Goal: Use online tool/utility: Utilize a website feature to perform a specific function

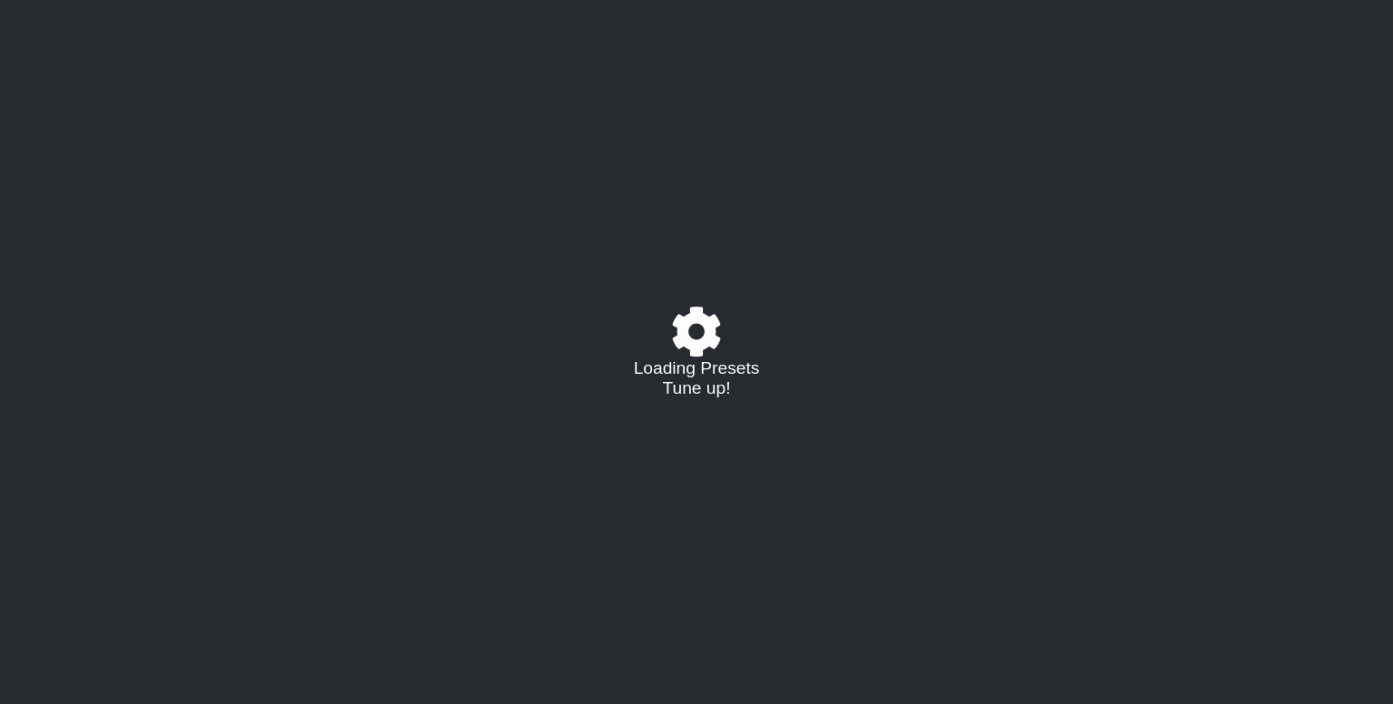
select select "/023177548424"
select select "A"
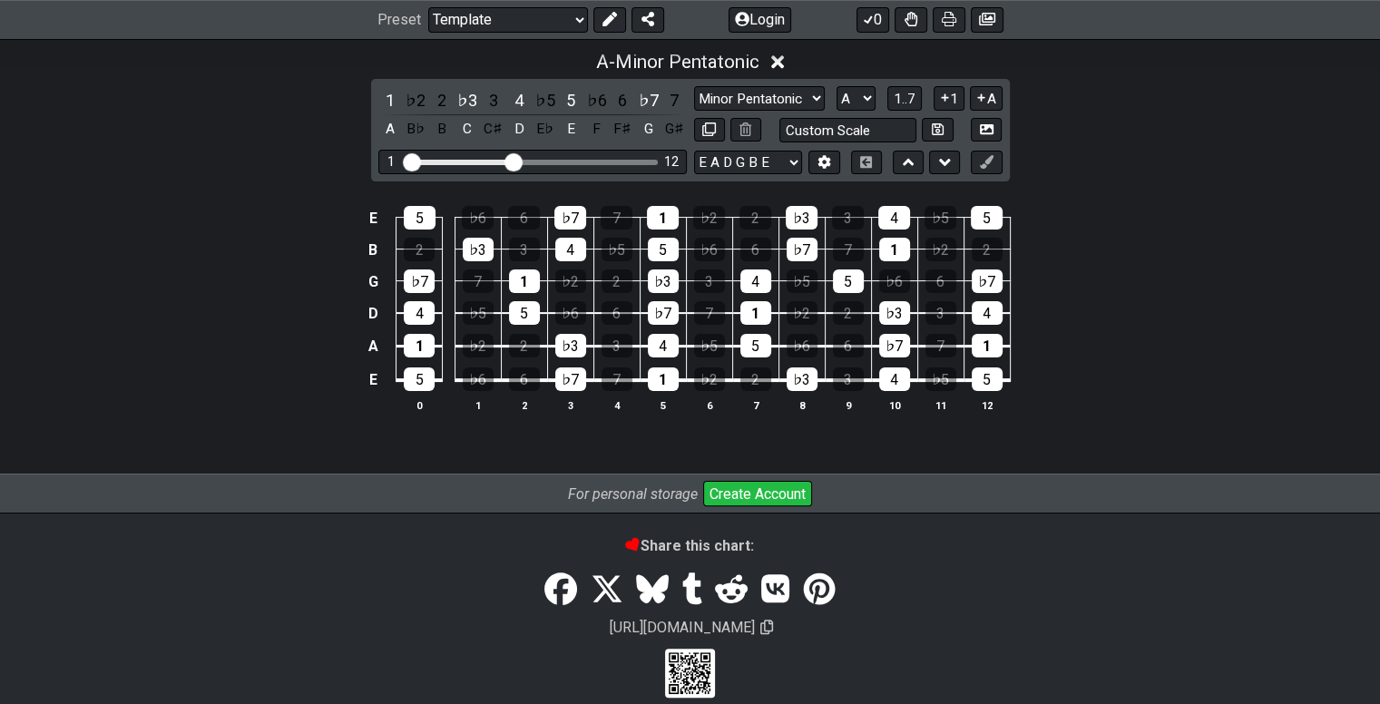
scroll to position [91, 0]
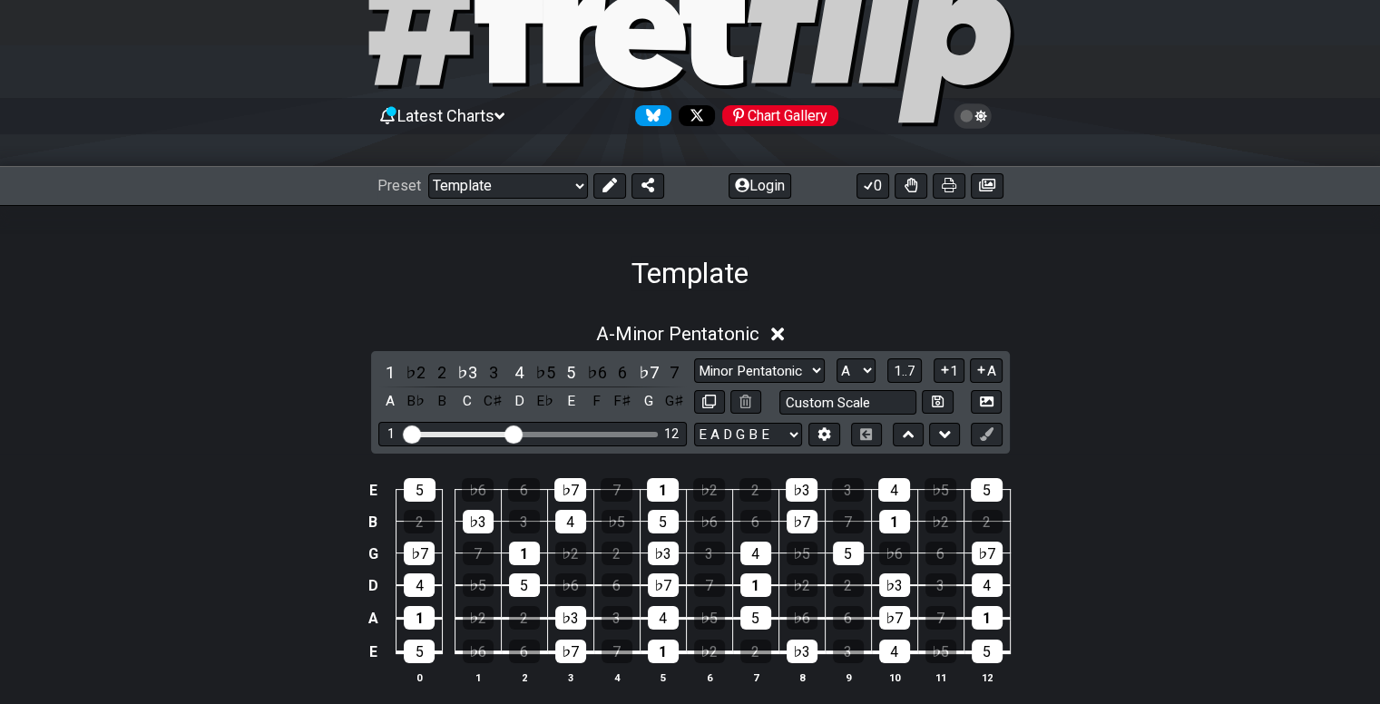
click at [563, 113] on div "Latest Charts Chart Gallery" at bounding box center [690, 116] width 626 height 29
click at [523, 111] on div "Latest Charts Chart Gallery" at bounding box center [690, 116] width 626 height 29
click at [504, 111] on icon at bounding box center [499, 116] width 10 height 16
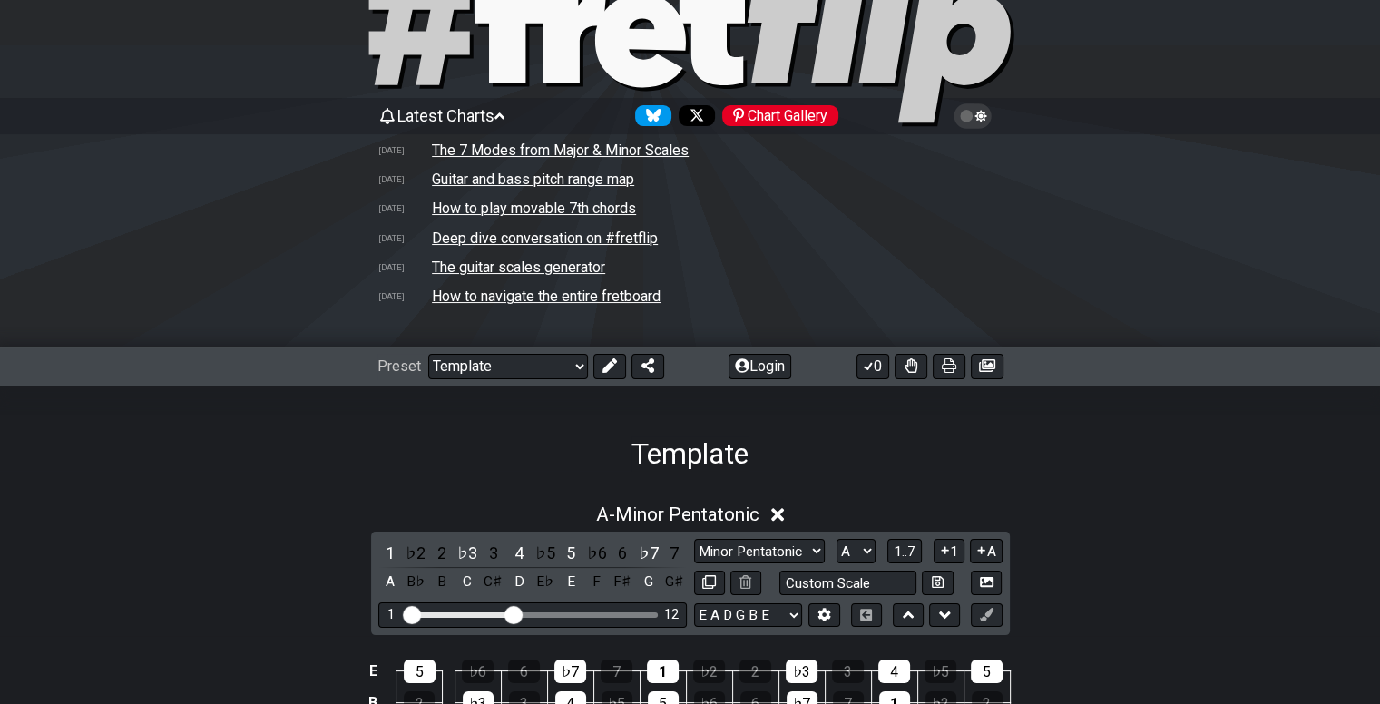
click at [494, 122] on span "Latest Charts" at bounding box center [445, 115] width 97 height 19
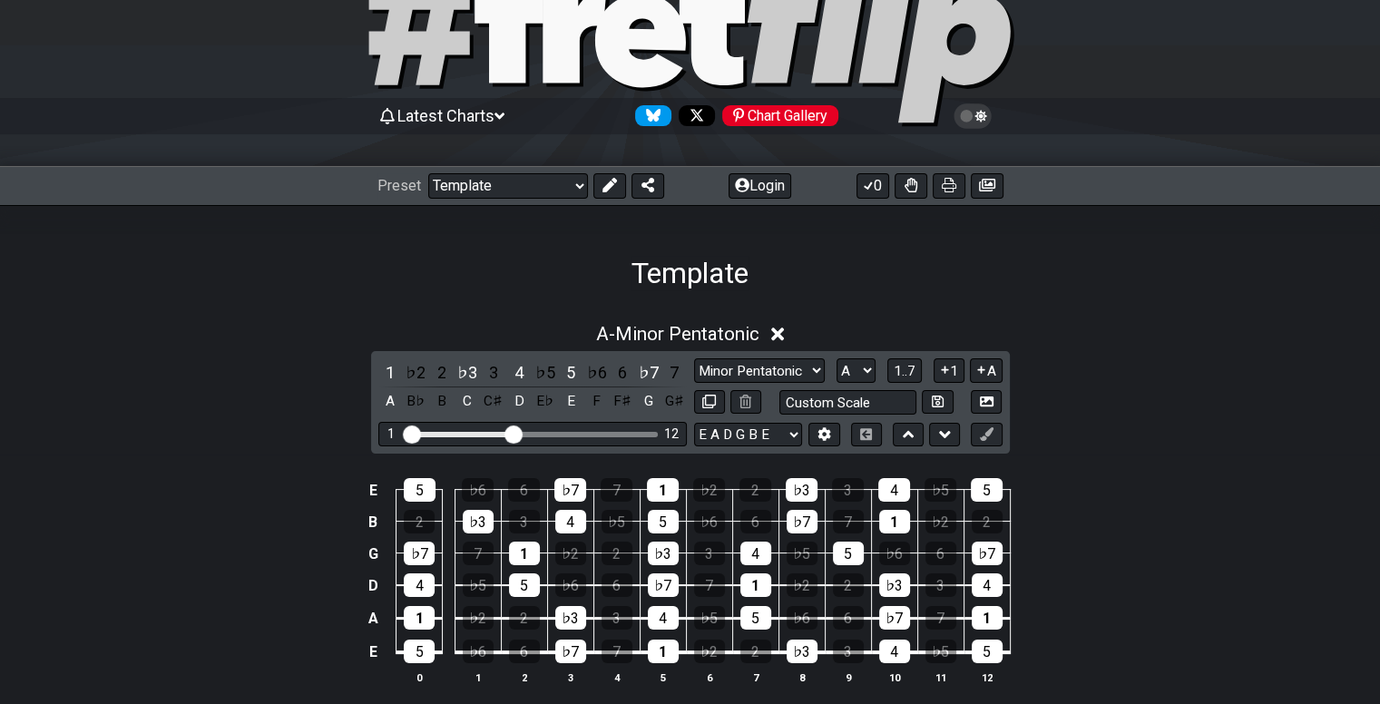
click at [490, 142] on div "Latest Charts Chart Gallery" at bounding box center [690, 134] width 1380 height 65
click at [504, 128] on div "Latest Charts Chart Gallery" at bounding box center [690, 116] width 626 height 29
click at [504, 118] on icon at bounding box center [499, 116] width 10 height 16
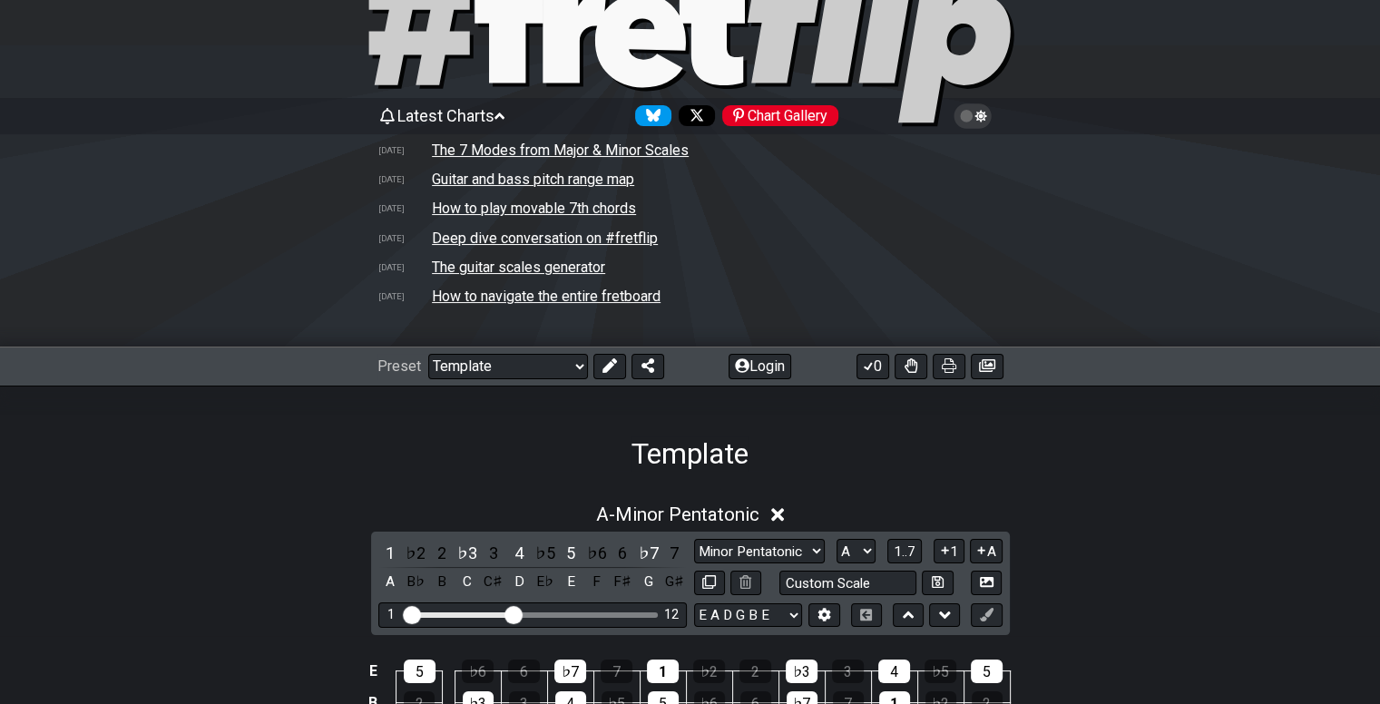
click at [497, 104] on div "Latest Charts Chart Gallery" at bounding box center [690, 116] width 626 height 29
click at [504, 115] on icon at bounding box center [499, 115] width 10 height 6
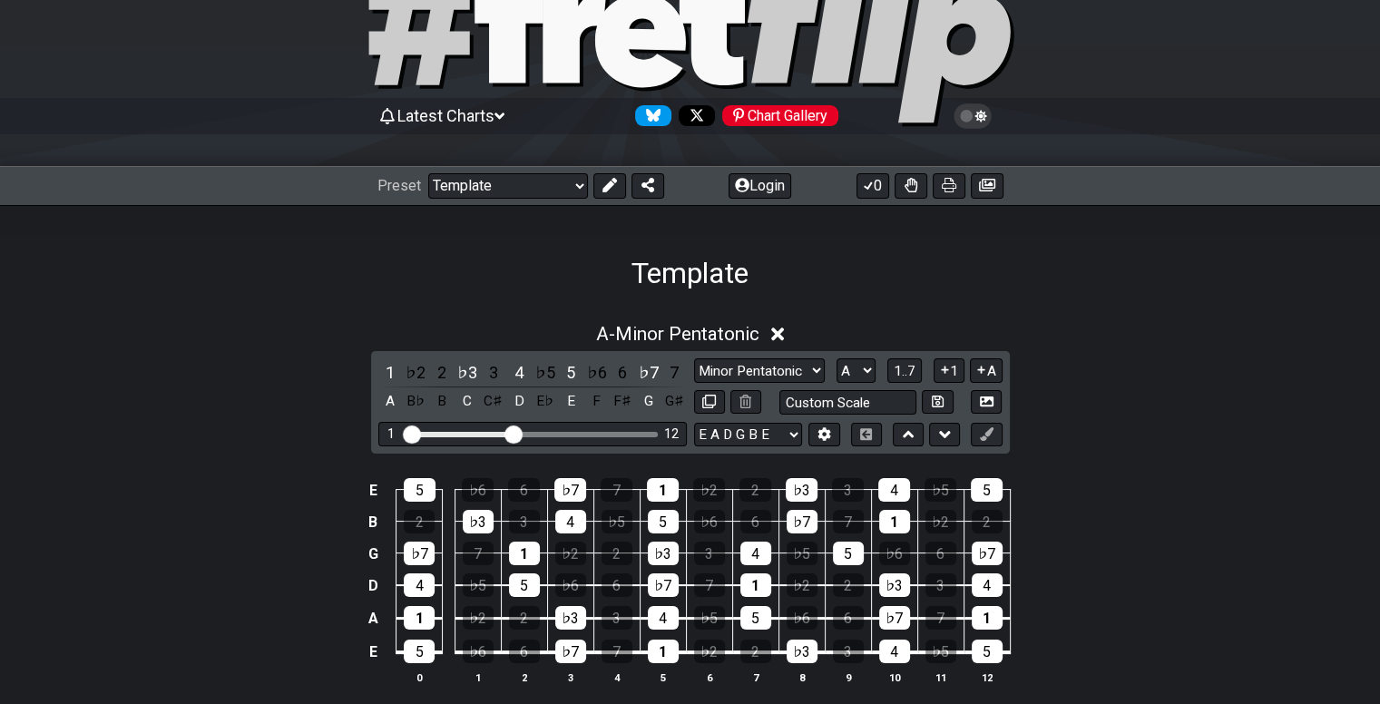
click at [546, 214] on div "Template" at bounding box center [690, 247] width 1380 height 85
click at [545, 183] on select "Welcome to #fretflip! Template Custom Preset Minor Pentatonic Major Pentatonic …" at bounding box center [508, 185] width 160 height 25
click at [249, 290] on div "A - Minor Pentatonic 1 ♭2 2 ♭3 3 4 ♭5 5 ♭6 6 ♭7 7 A B♭ B C C♯ D E♭ E F F♯ G G♯ …" at bounding box center [690, 518] width 1380 height 457
click at [797, 495] on div "♭3" at bounding box center [802, 490] width 32 height 24
click at [795, 498] on div "♭3" at bounding box center [802, 490] width 32 height 24
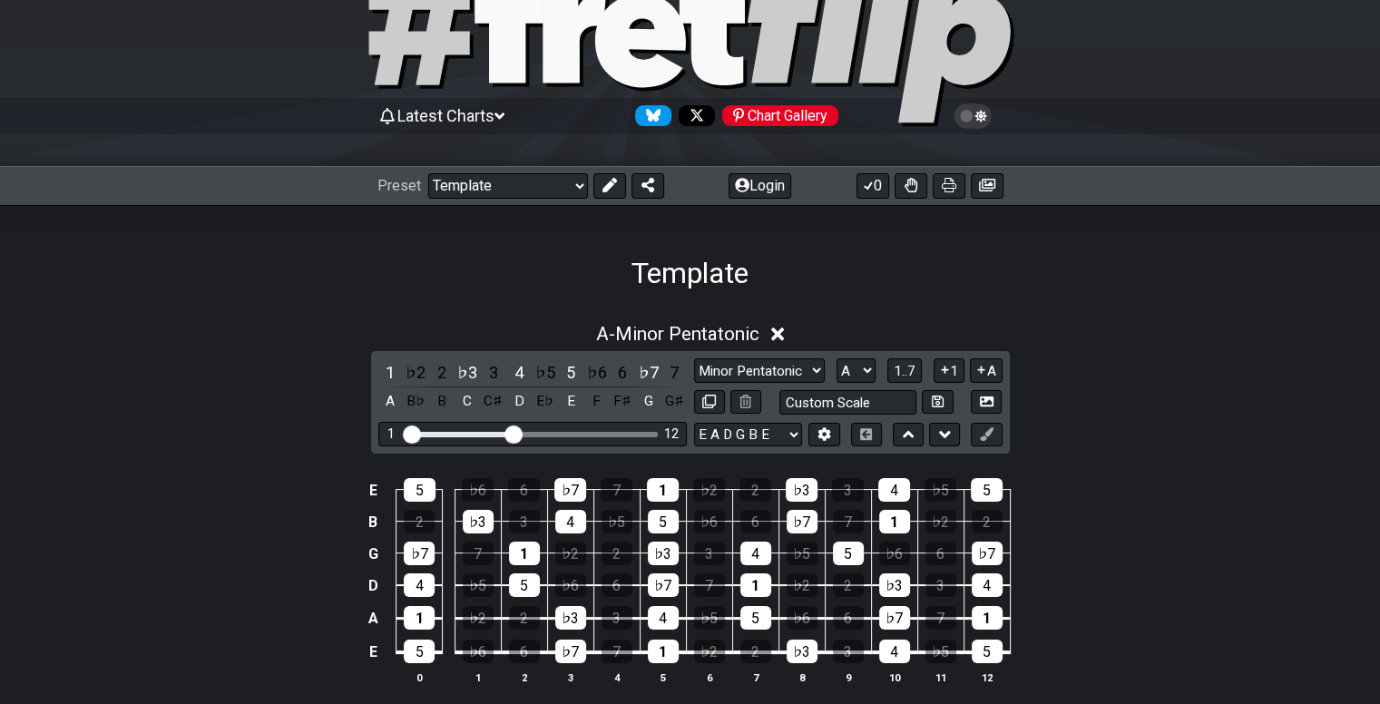
scroll to position [312, 0]
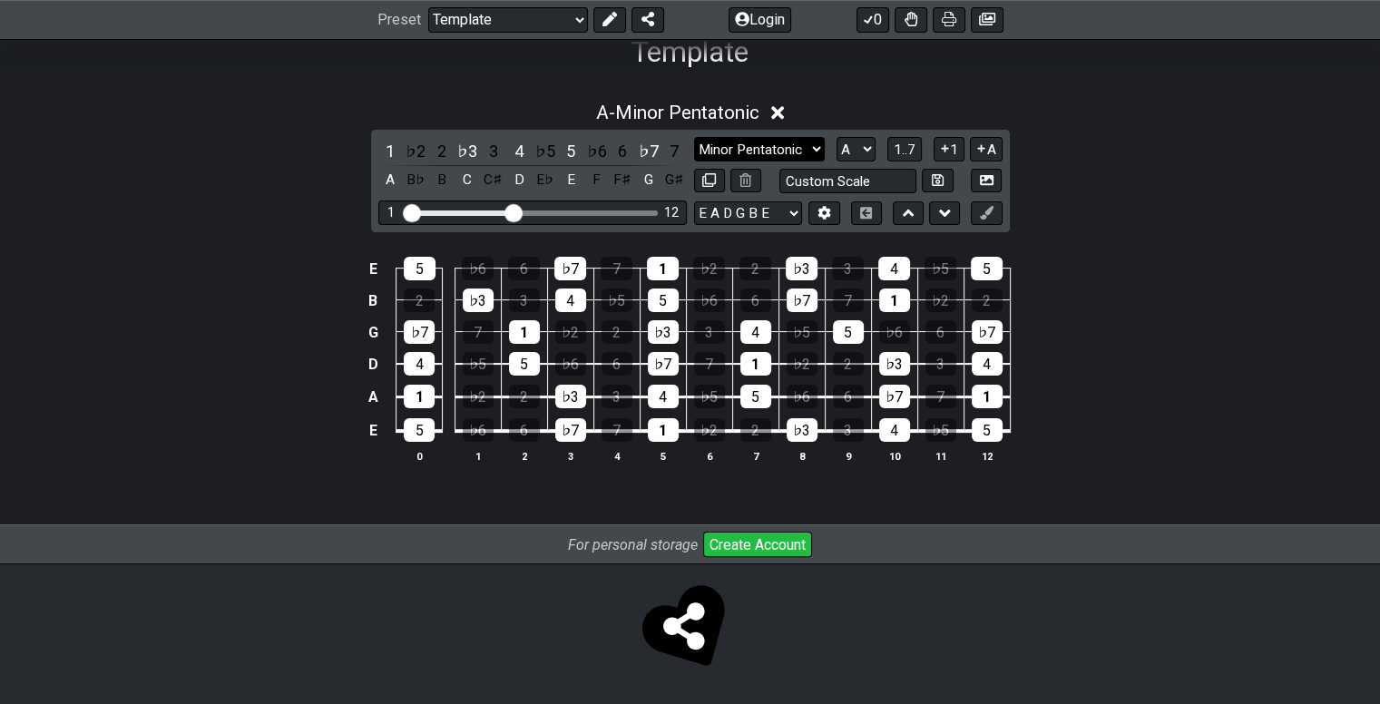
click at [802, 159] on select "Minor Pentatonic Major 3rds Minor Pentatonic Major Pentatonic Minor Blues Major…" at bounding box center [759, 149] width 131 height 24
select select "Major Pentatonic"
click at [694, 137] on select "Minor Pentatonic Major 3rds Minor Pentatonic Major Pentatonic Minor Blues Major…" at bounding box center [759, 149] width 131 height 24
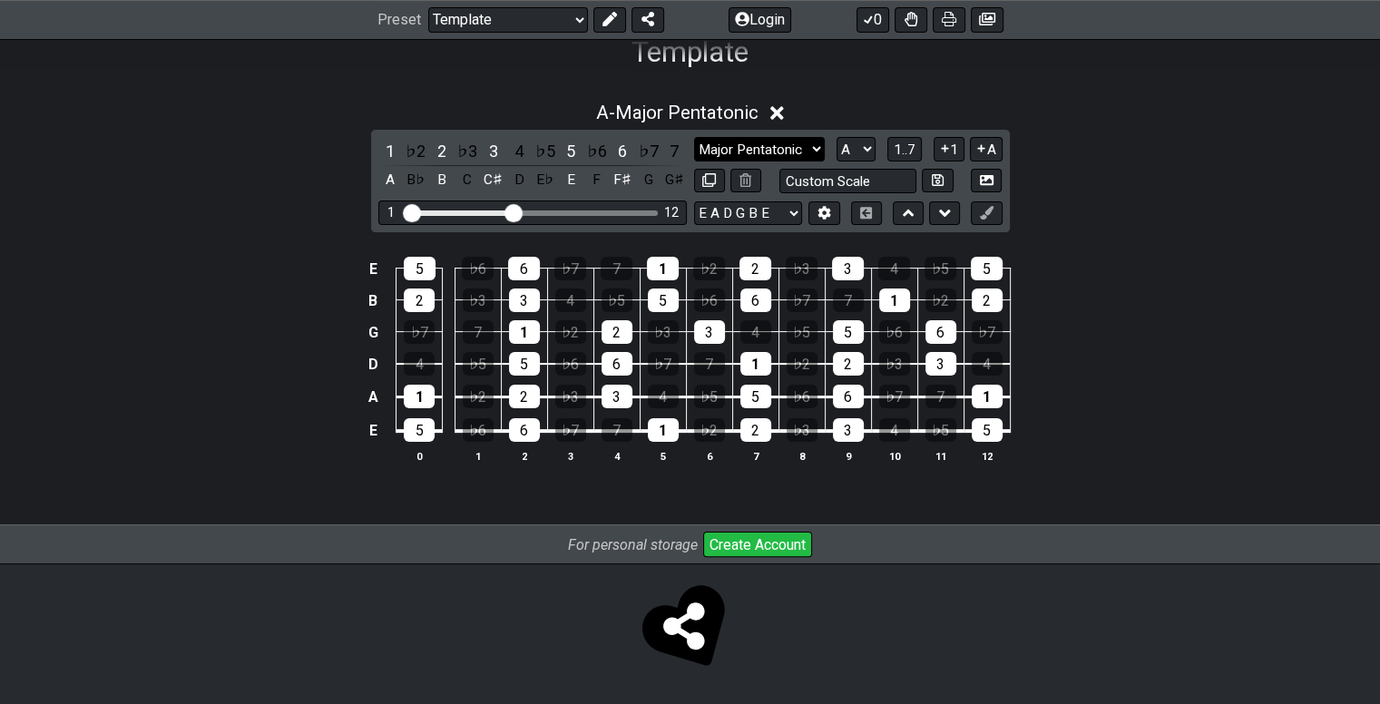
click at [777, 150] on select "Minor Pentatonic Major 3rds Minor Pentatonic Major Pentatonic Minor Blues Major…" at bounding box center [759, 149] width 131 height 24
click at [694, 137] on select "Minor Pentatonic Major 3rds Minor Pentatonic Major Pentatonic Minor Blues Major…" at bounding box center [759, 149] width 131 height 24
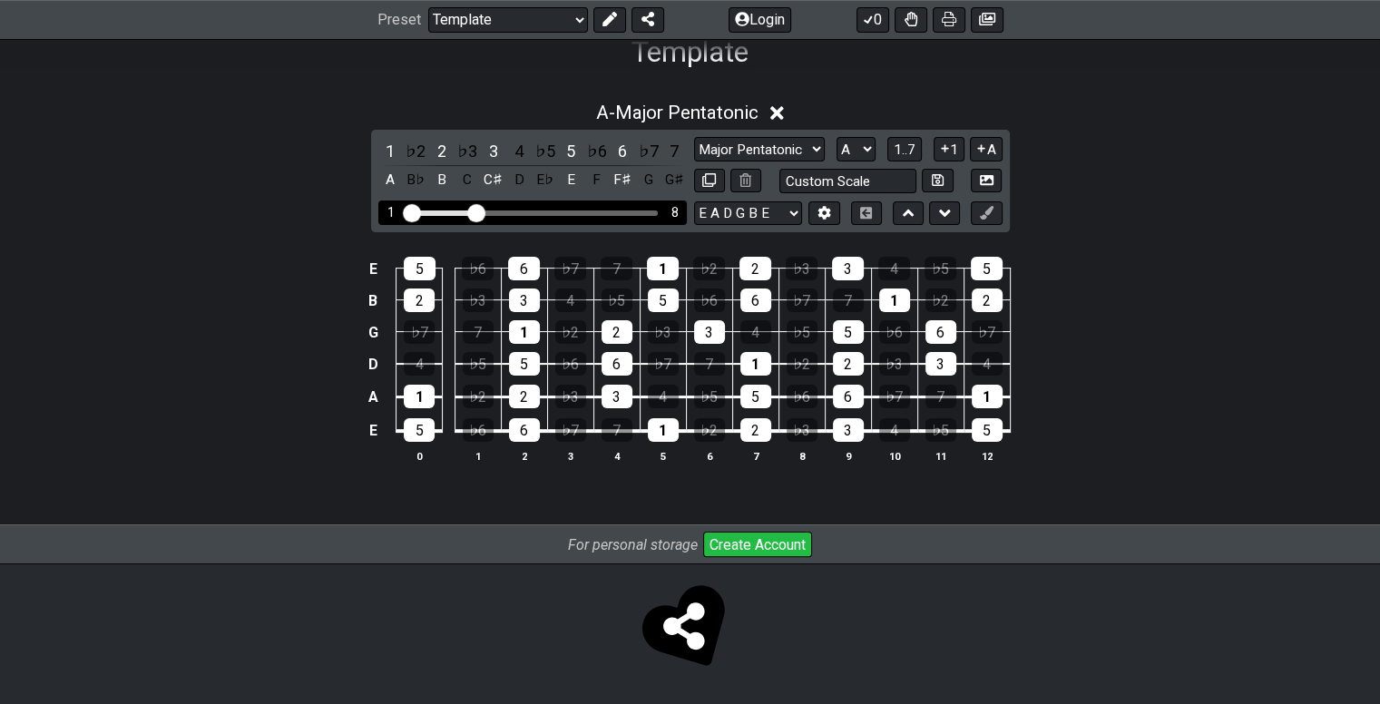
drag, startPoint x: 509, startPoint y: 209, endPoint x: 479, endPoint y: 209, distance: 29.9
click at [479, 211] on input "Visible fret range" at bounding box center [533, 211] width 258 height 0
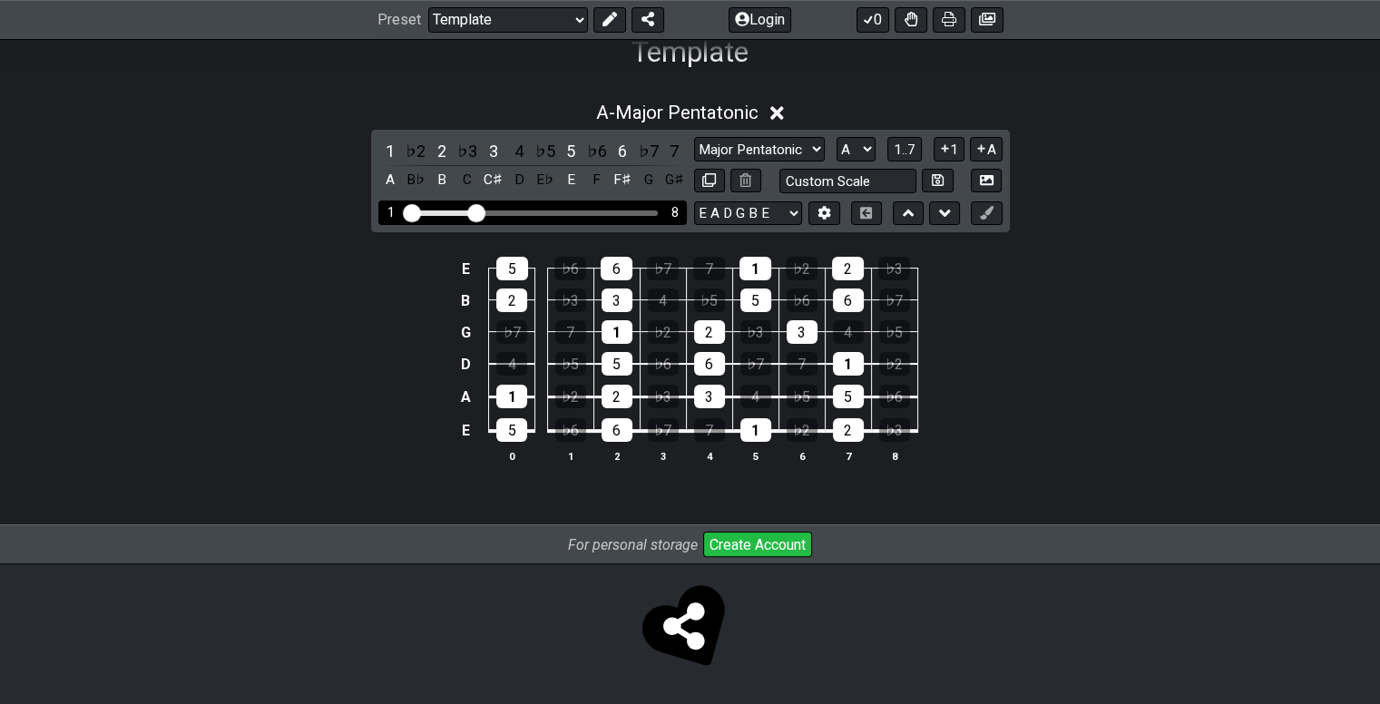
click at [469, 211] on input "Visible fret range" at bounding box center [533, 211] width 258 height 0
drag, startPoint x: 454, startPoint y: 209, endPoint x: 399, endPoint y: 209, distance: 54.4
click at [399, 209] on div "1 8" at bounding box center [532, 212] width 308 height 24
drag, startPoint x: 454, startPoint y: 209, endPoint x: 409, endPoint y: 214, distance: 44.8
click at [408, 214] on div "1 8" at bounding box center [532, 212] width 308 height 24
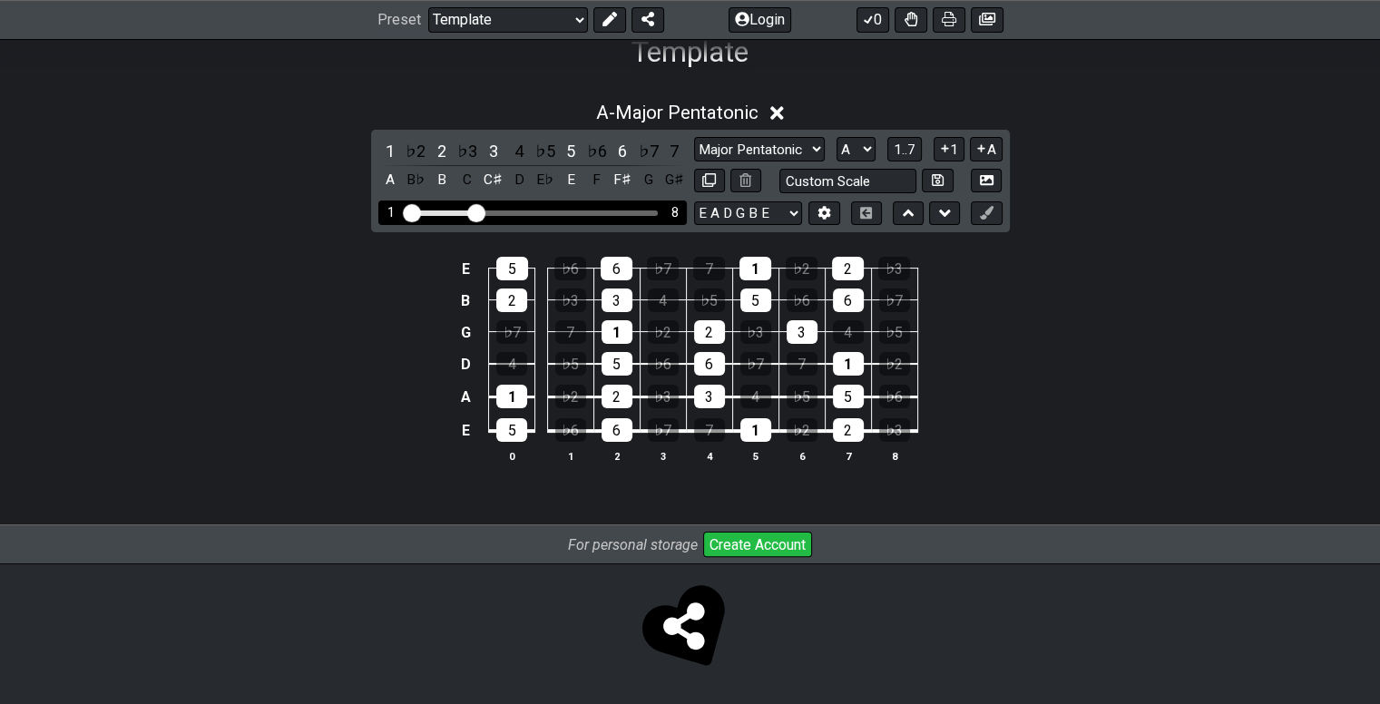
drag, startPoint x: 467, startPoint y: 215, endPoint x: 410, endPoint y: 213, distance: 57.2
click at [410, 213] on div "1 8" at bounding box center [532, 212] width 308 height 24
drag, startPoint x: 474, startPoint y: 209, endPoint x: 385, endPoint y: 217, distance: 90.2
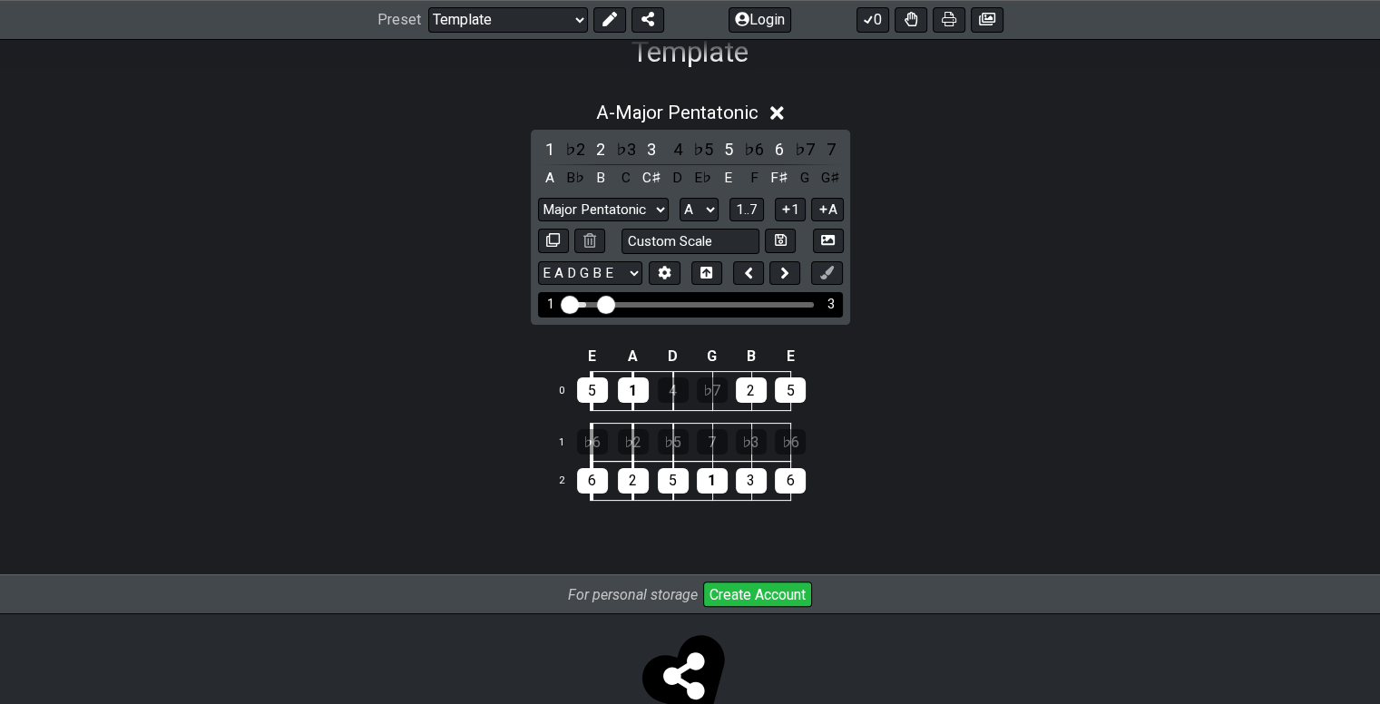
drag, startPoint x: 581, startPoint y: 301, endPoint x: 606, endPoint y: 306, distance: 25.8
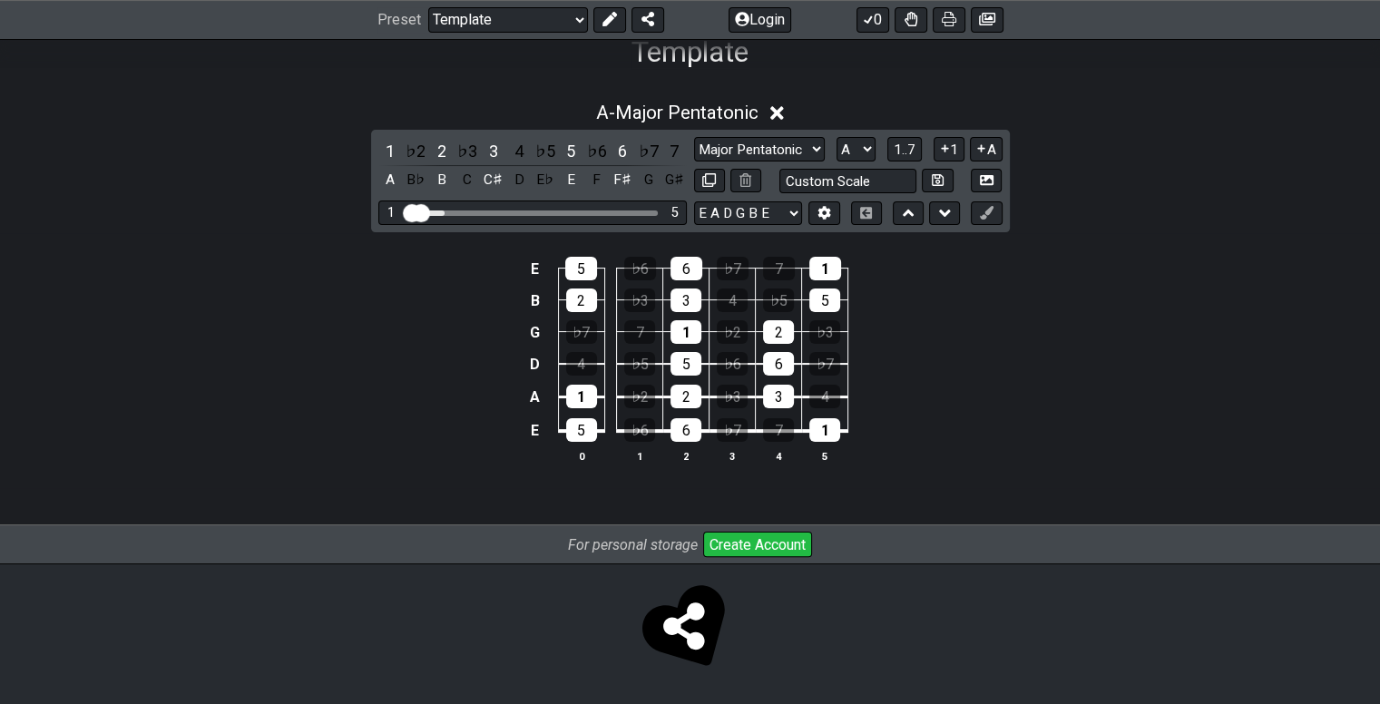
drag, startPoint x: 450, startPoint y: 211, endPoint x: 345, endPoint y: 210, distance: 105.2
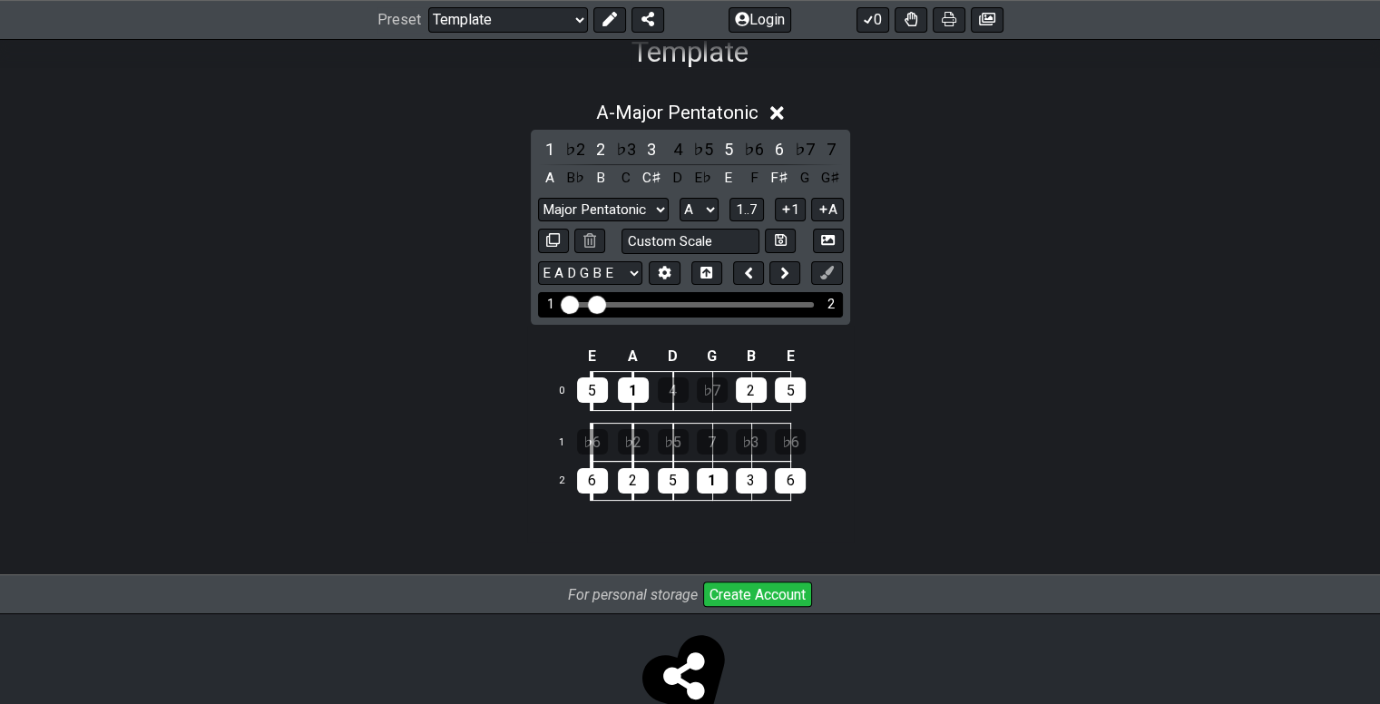
click at [592, 303] on input "Visible fret range" at bounding box center [691, 303] width 258 height 0
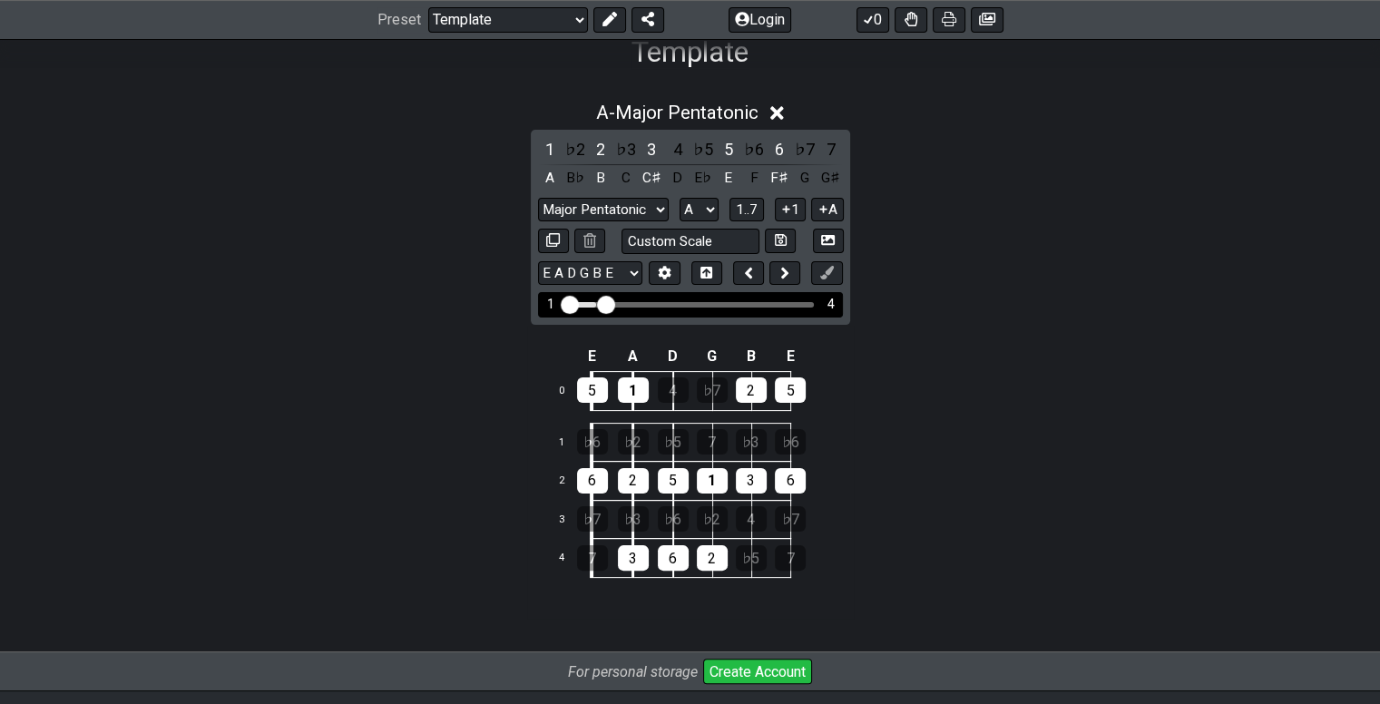
drag, startPoint x: 592, startPoint y: 298, endPoint x: 610, endPoint y: 298, distance: 17.2
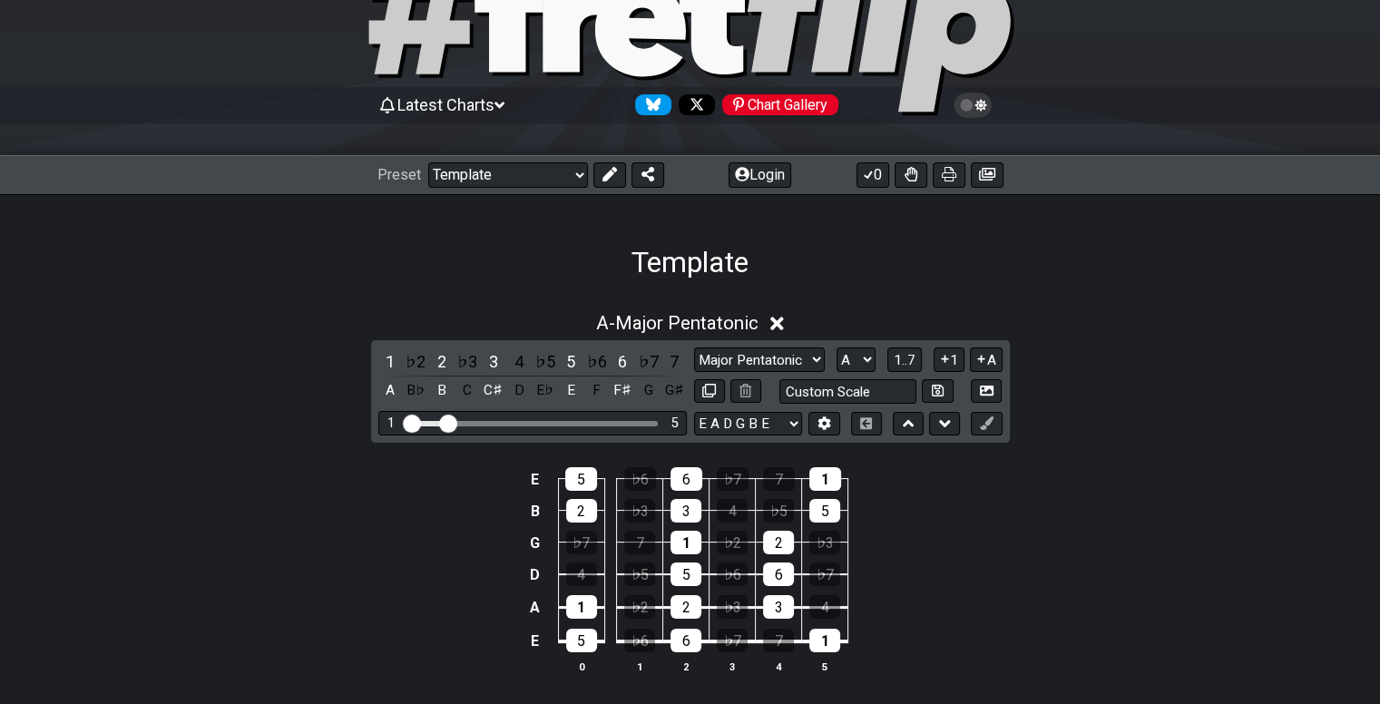
scroll to position [0, 0]
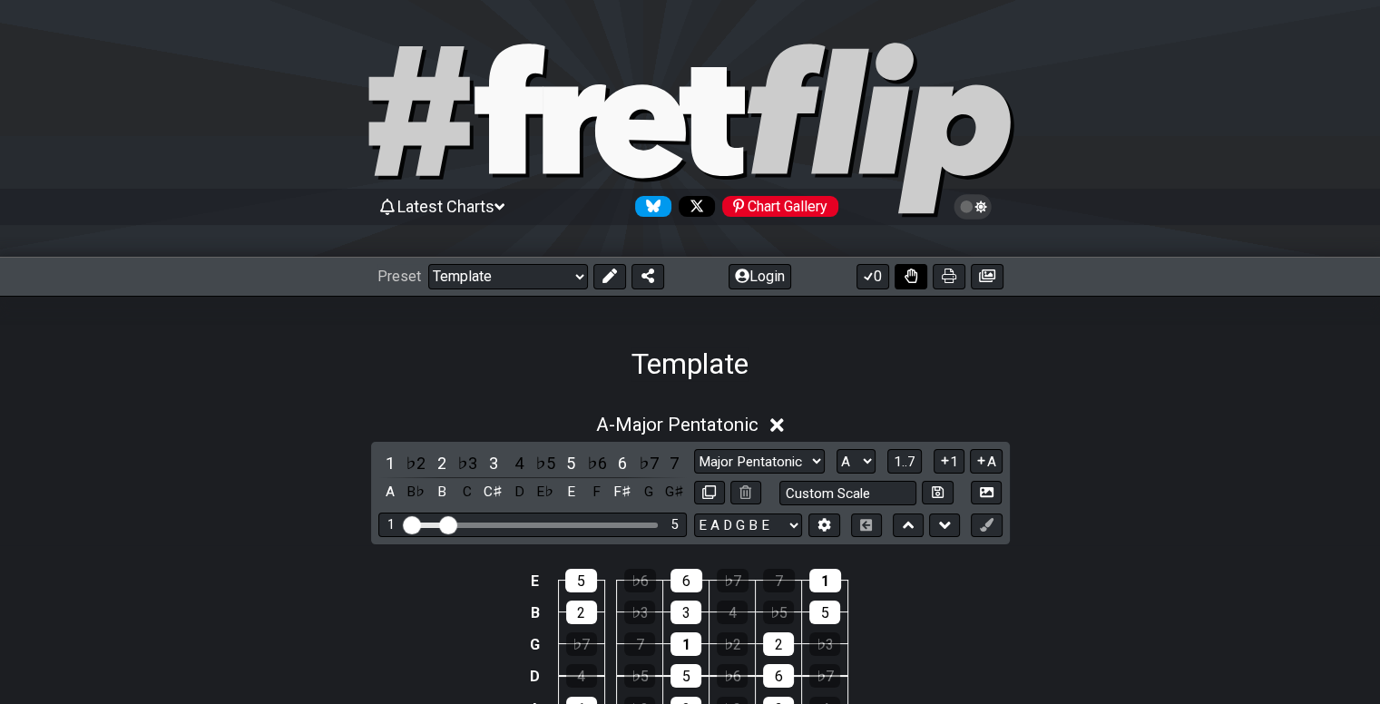
click at [908, 285] on button at bounding box center [910, 276] width 33 height 25
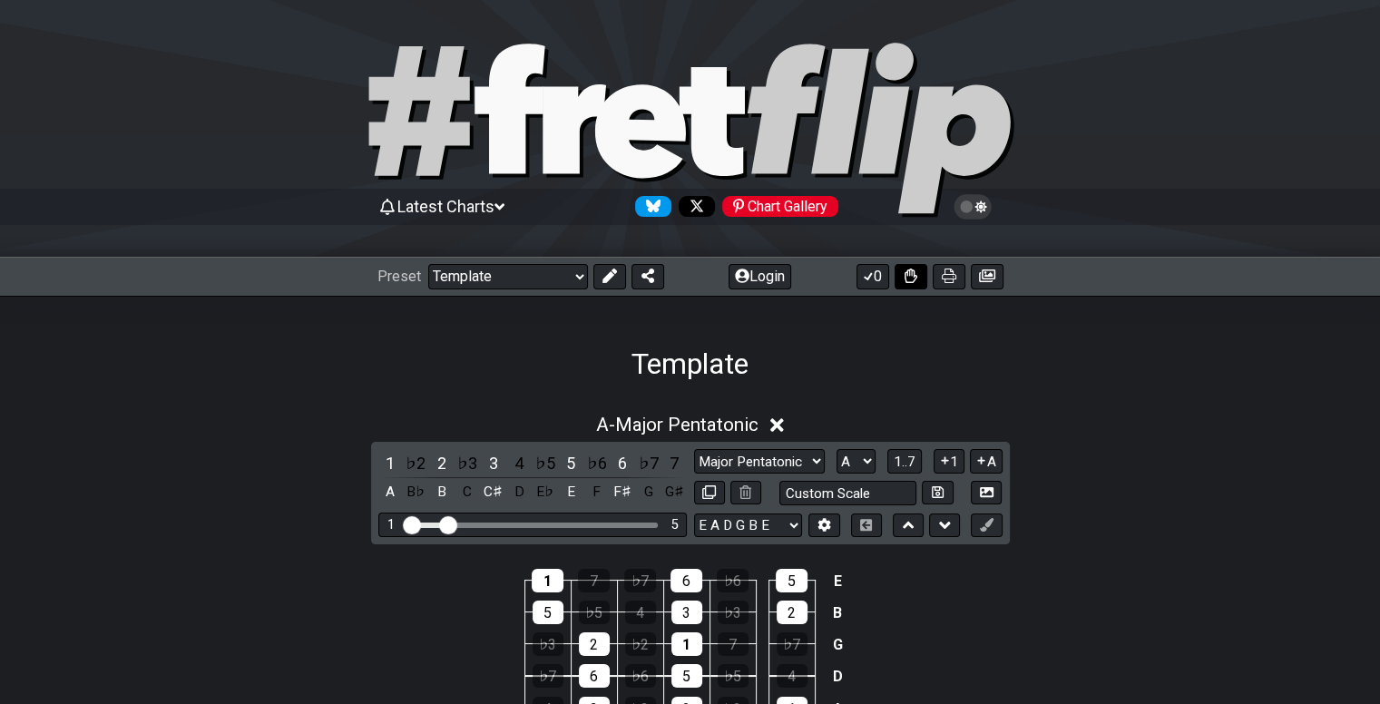
click at [908, 285] on button at bounding box center [910, 276] width 33 height 25
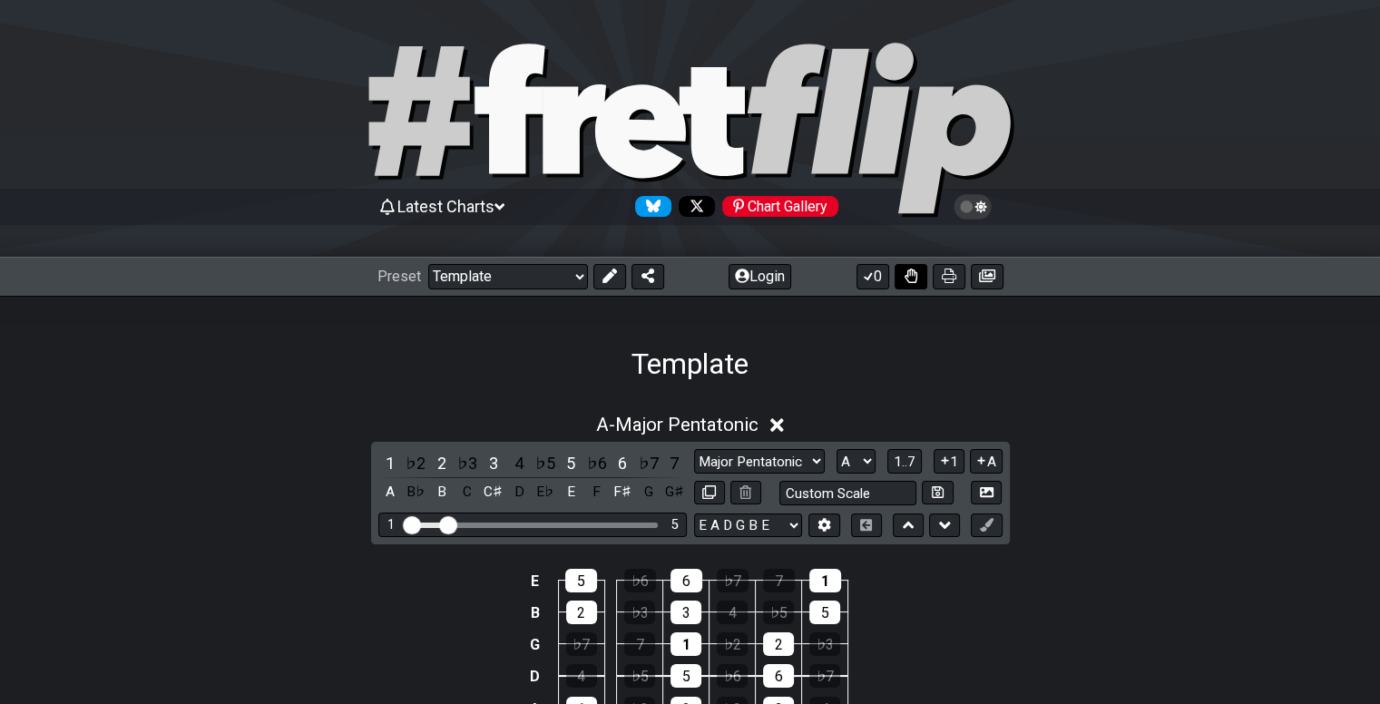
click at [908, 285] on button at bounding box center [910, 276] width 33 height 25
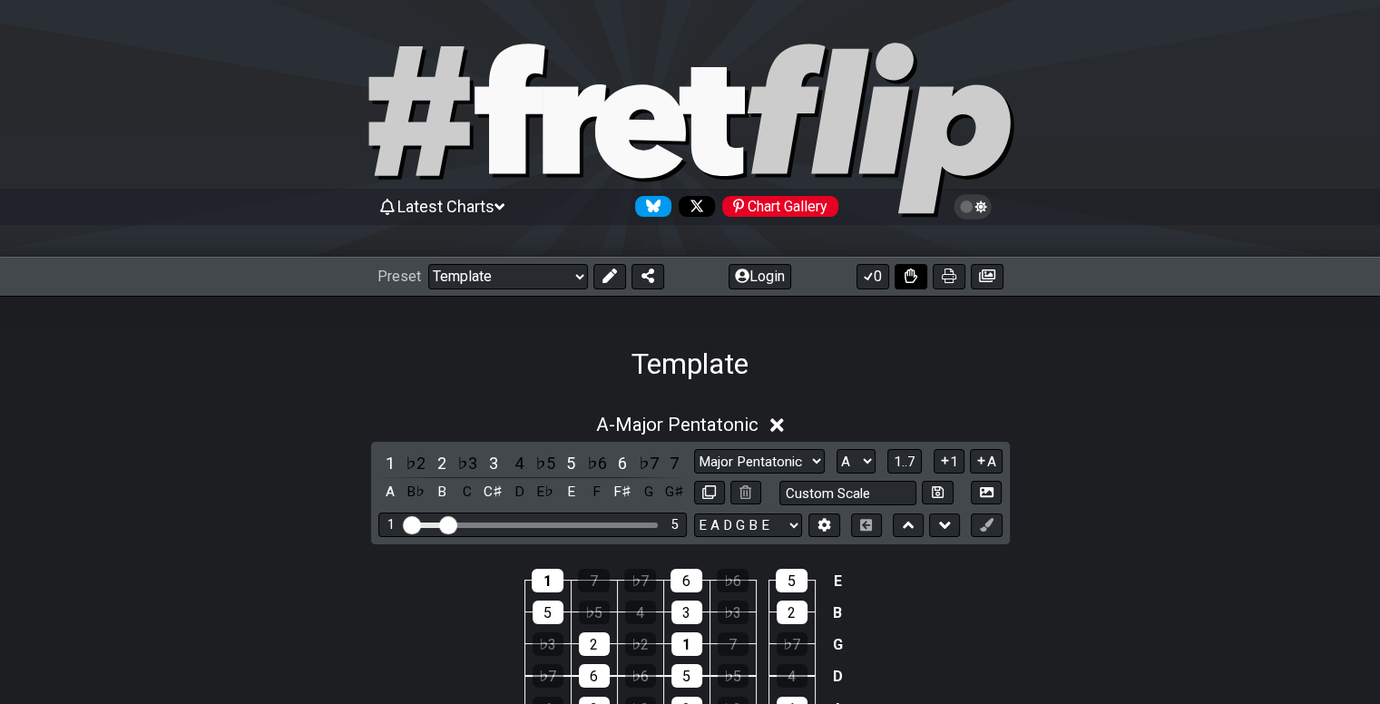
click at [908, 285] on button at bounding box center [910, 276] width 33 height 25
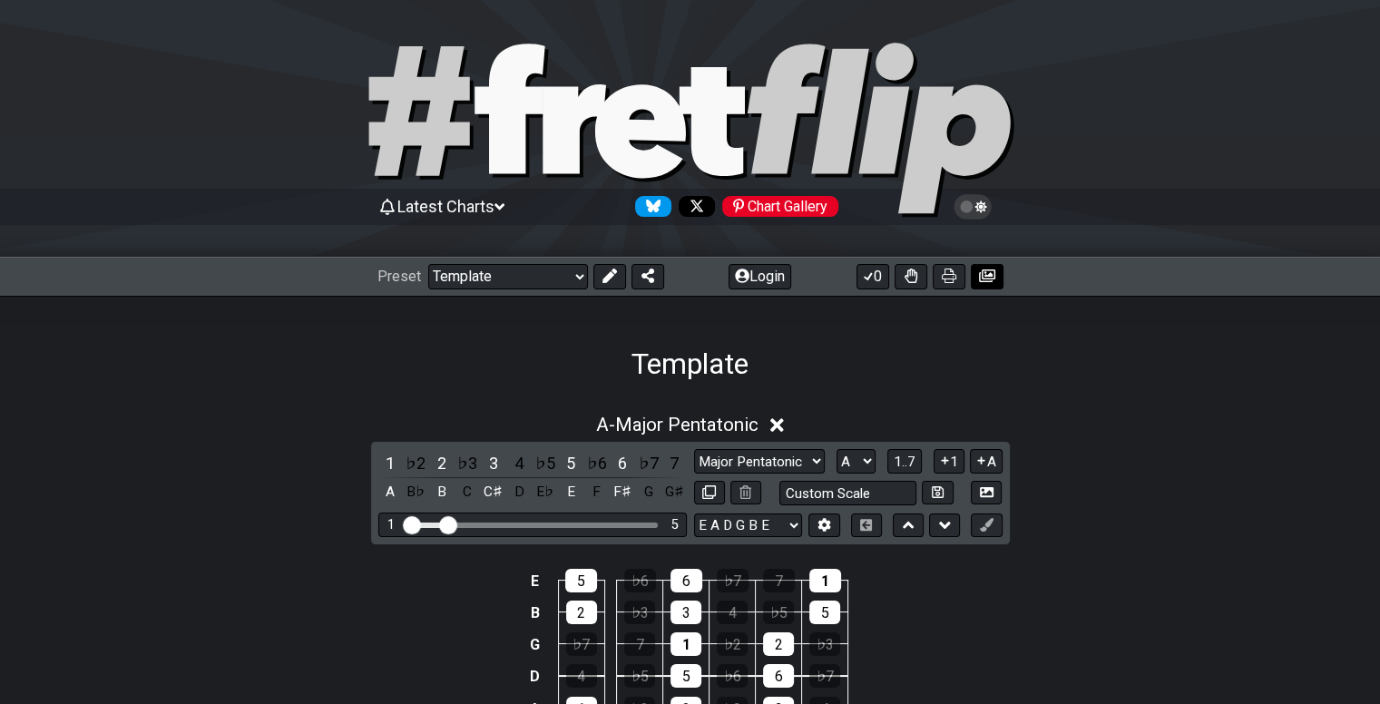
click at [988, 269] on icon at bounding box center [987, 275] width 16 height 13
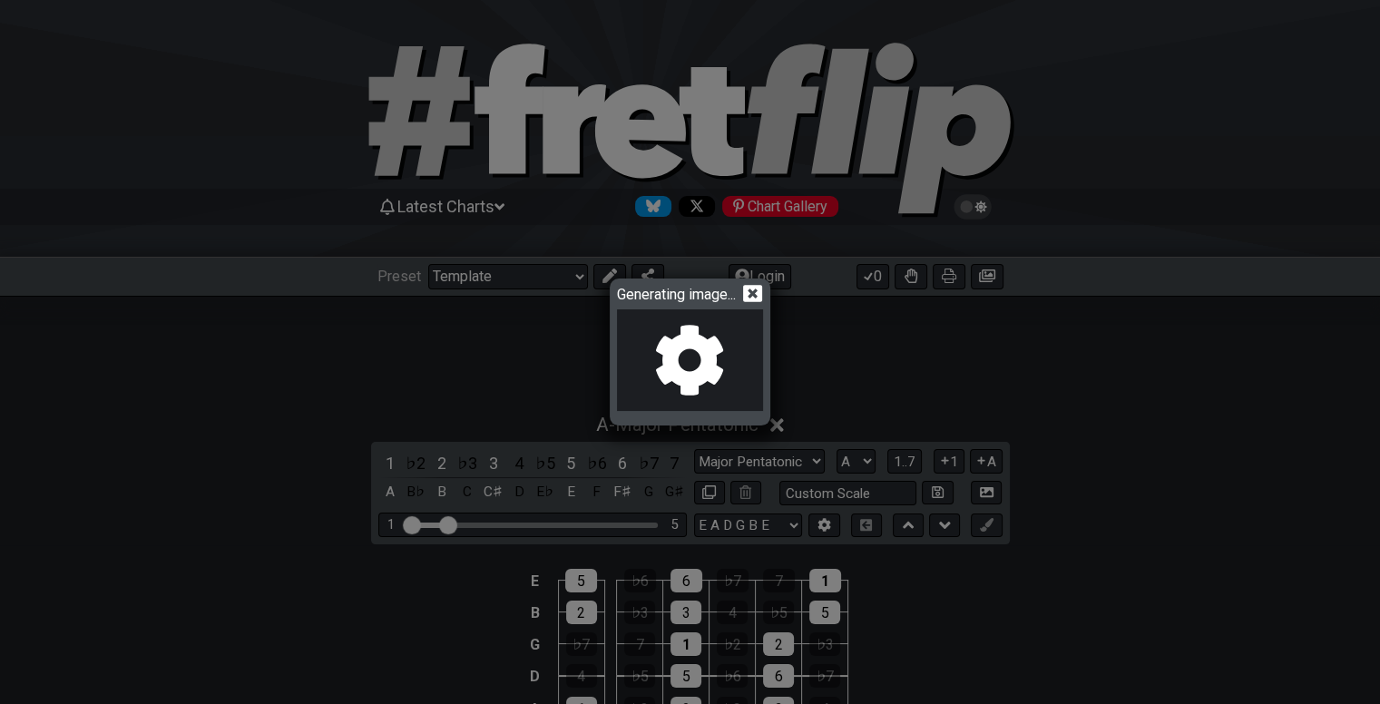
click at [757, 295] on icon at bounding box center [752, 293] width 19 height 19
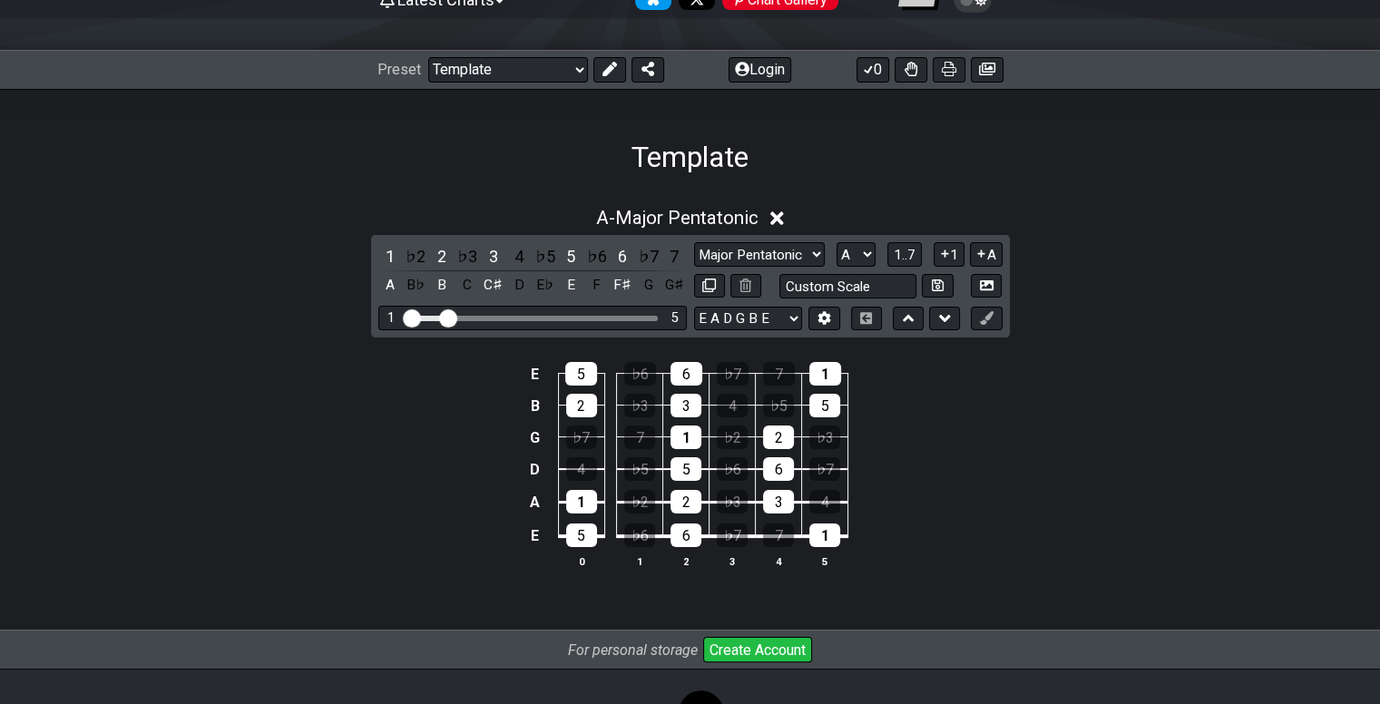
scroll to position [312, 0]
